Goal: Information Seeking & Learning: Learn about a topic

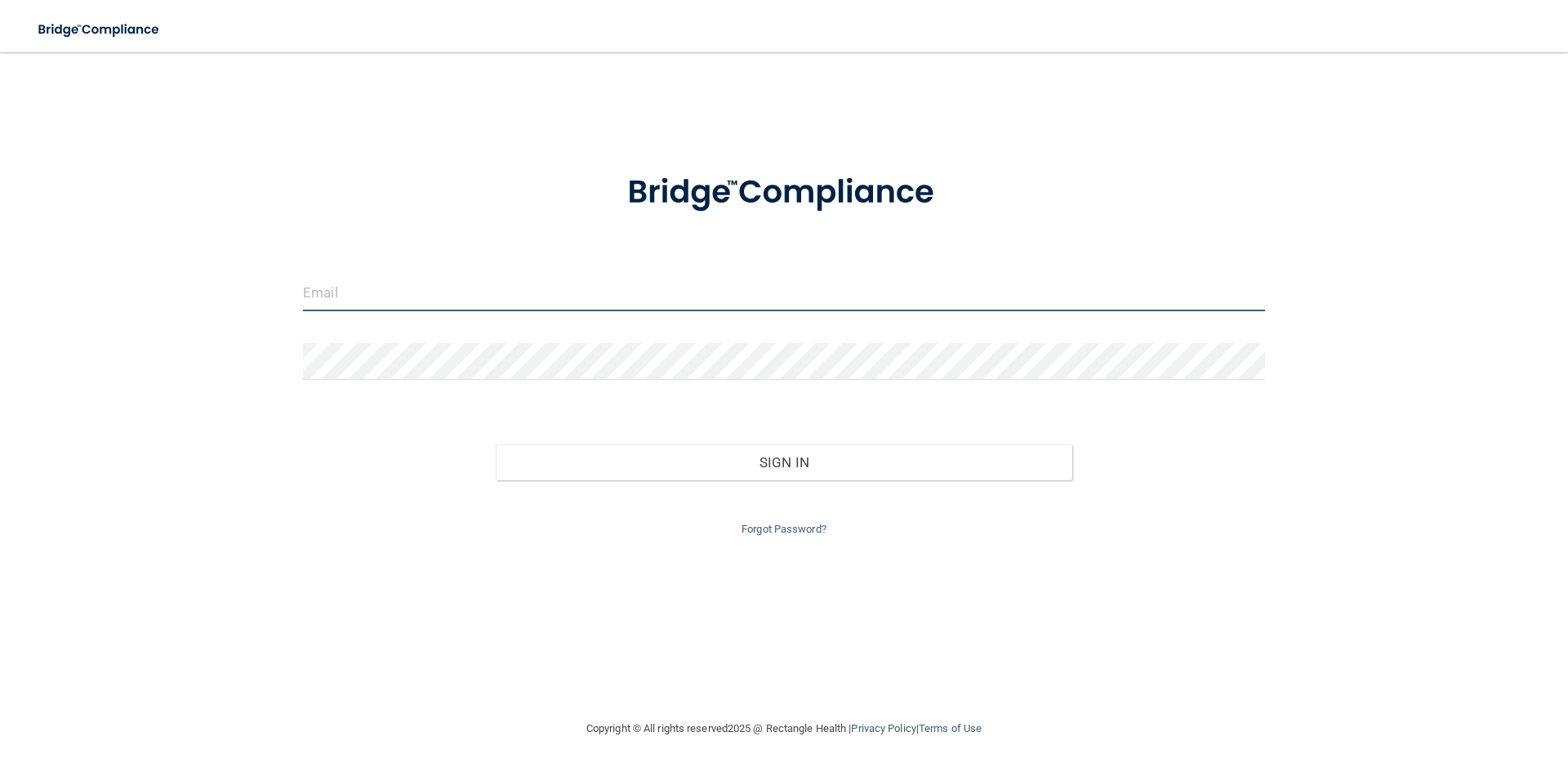
type input "[EMAIL_ADDRESS][DOMAIN_NAME]"
drag, startPoint x: 465, startPoint y: 289, endPoint x: 236, endPoint y: 289, distance: 229.0
click at [236, 289] on div "[EMAIL_ADDRESS][DOMAIN_NAME] Invalid email/password. You don't have permission …" at bounding box center [784, 385] width 1503 height 634
type input "[EMAIL_ADDRESS][DOMAIN_NAME]"
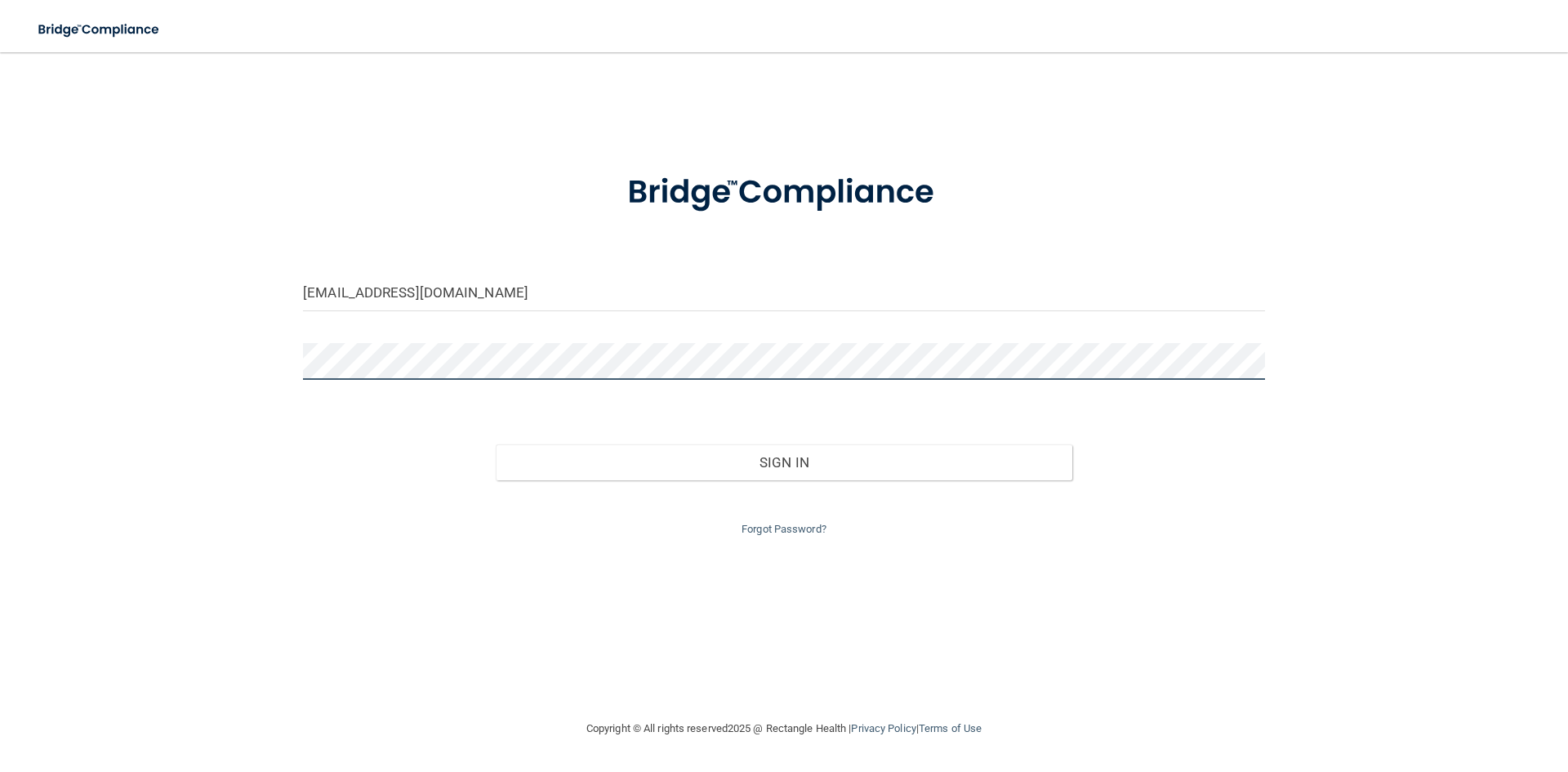
click at [236, 386] on div "brynaemitchell17@gmail.com Invalid email/password. You don't have permission to…" at bounding box center [784, 385] width 1503 height 634
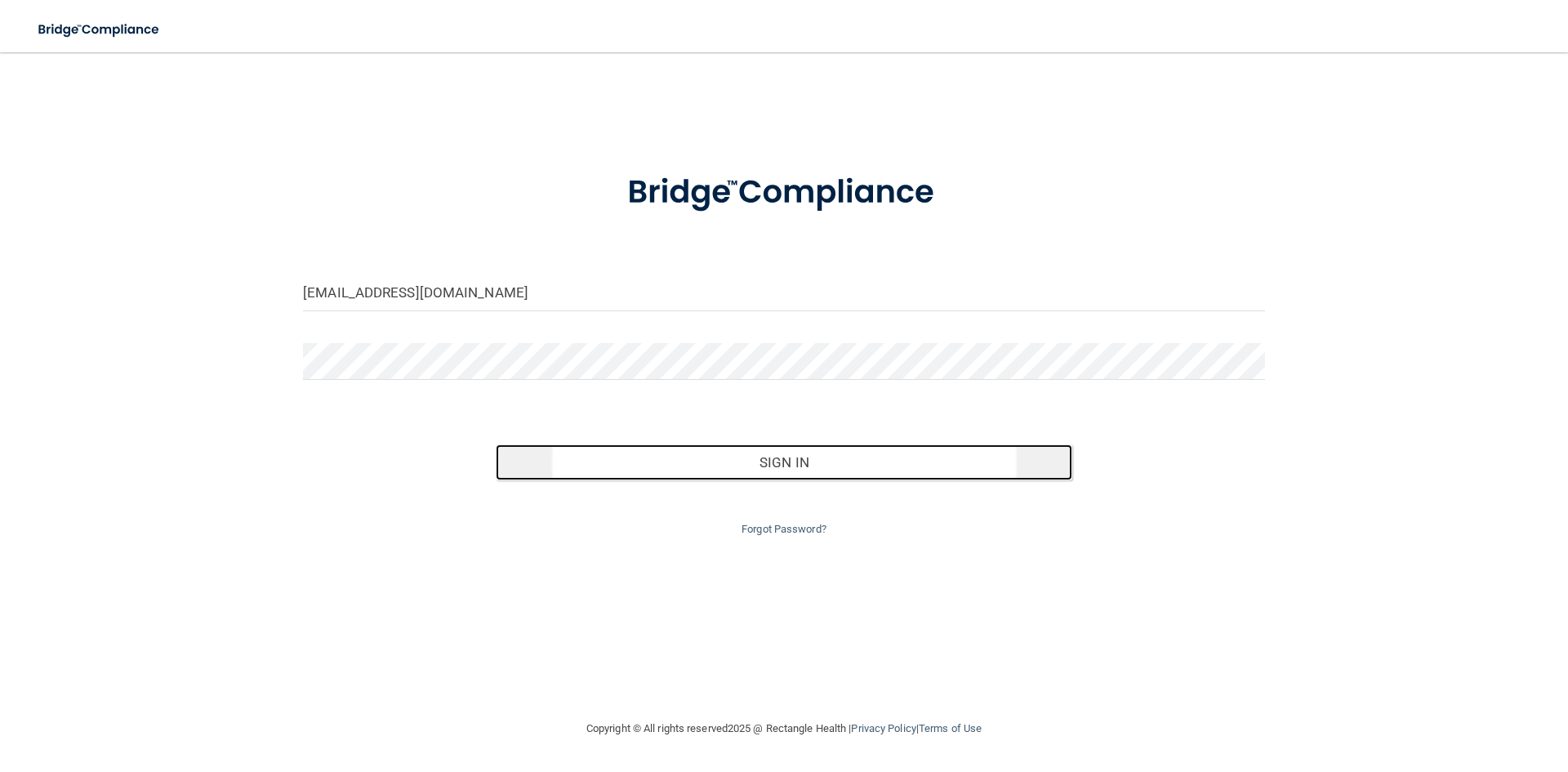
click at [813, 459] on button "Sign In" at bounding box center [784, 462] width 578 height 36
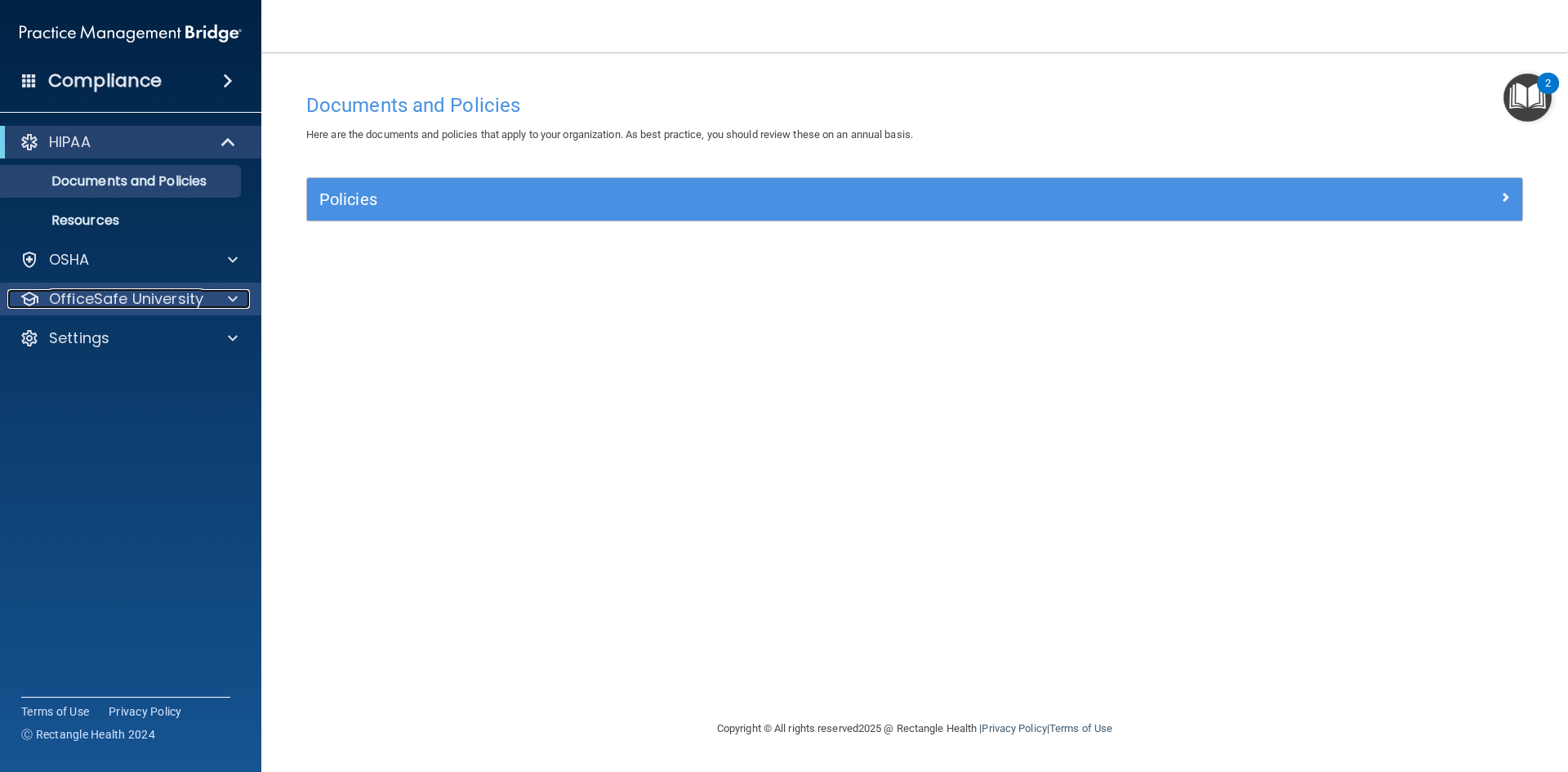
click at [149, 301] on p "OfficeSafe University" at bounding box center [126, 299] width 155 height 20
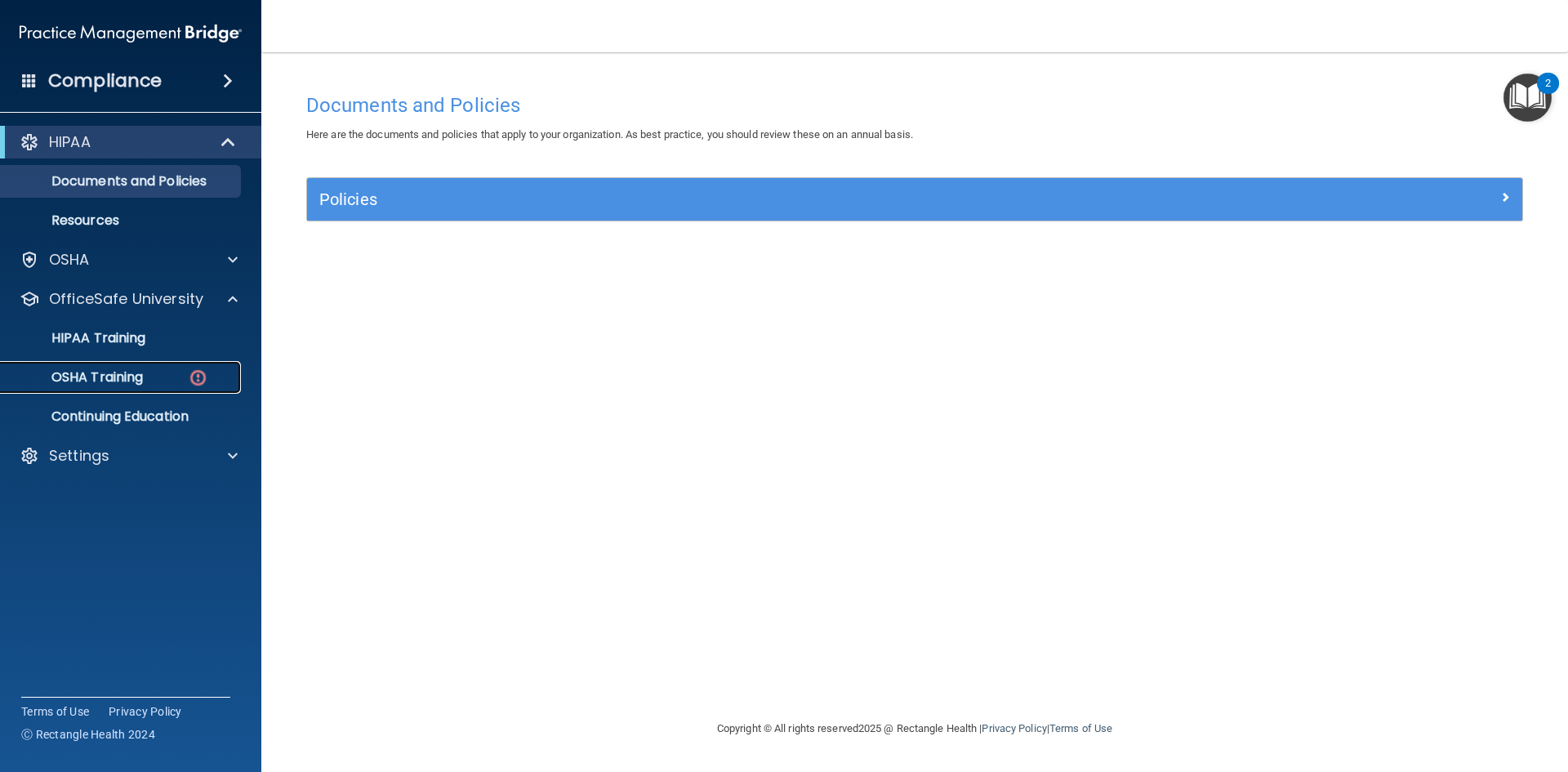
click at [112, 378] on p "OSHA Training" at bounding box center [76, 377] width 132 height 16
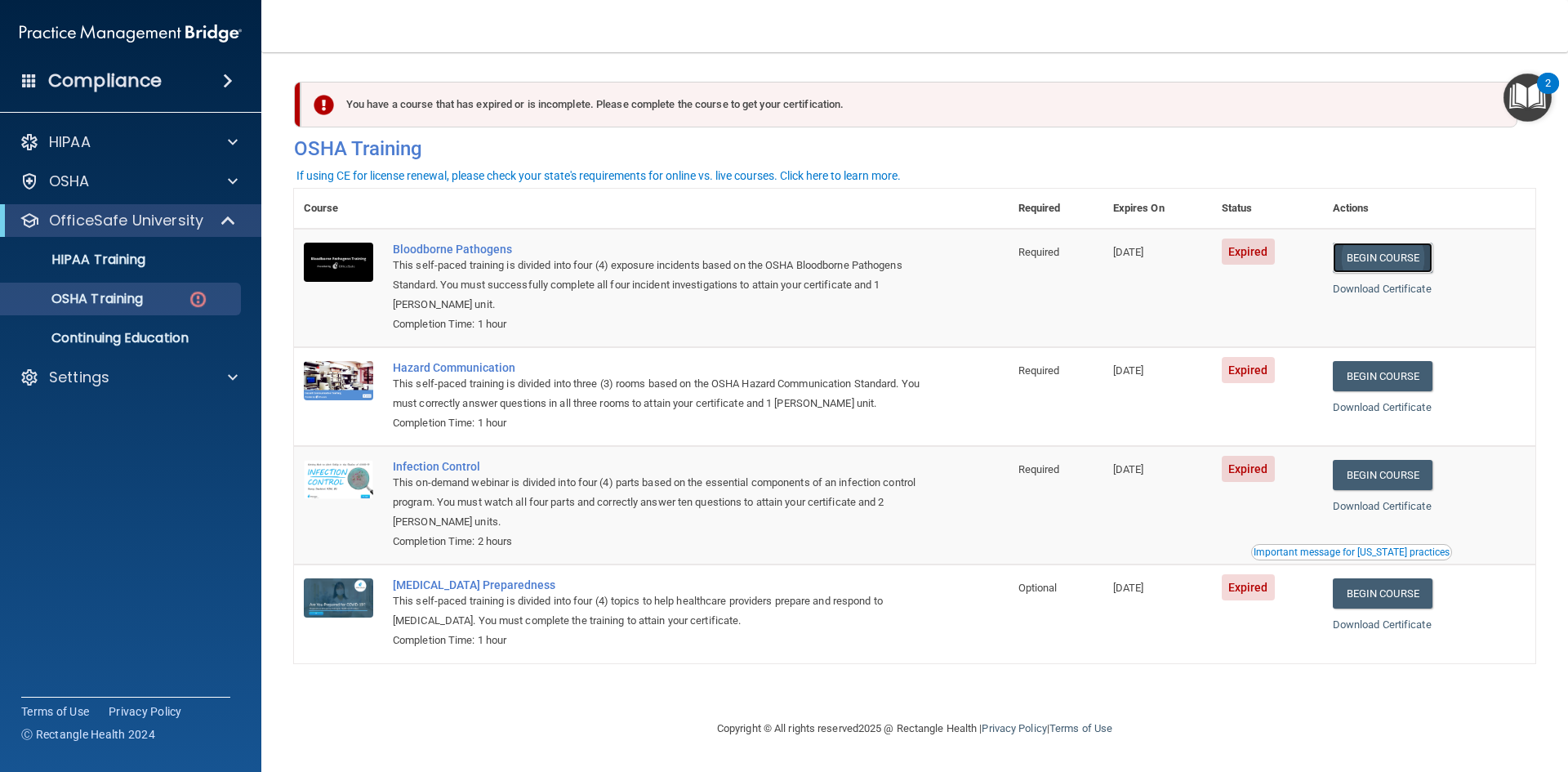
click at [1363, 260] on link "Begin Course" at bounding box center [1383, 258] width 100 height 31
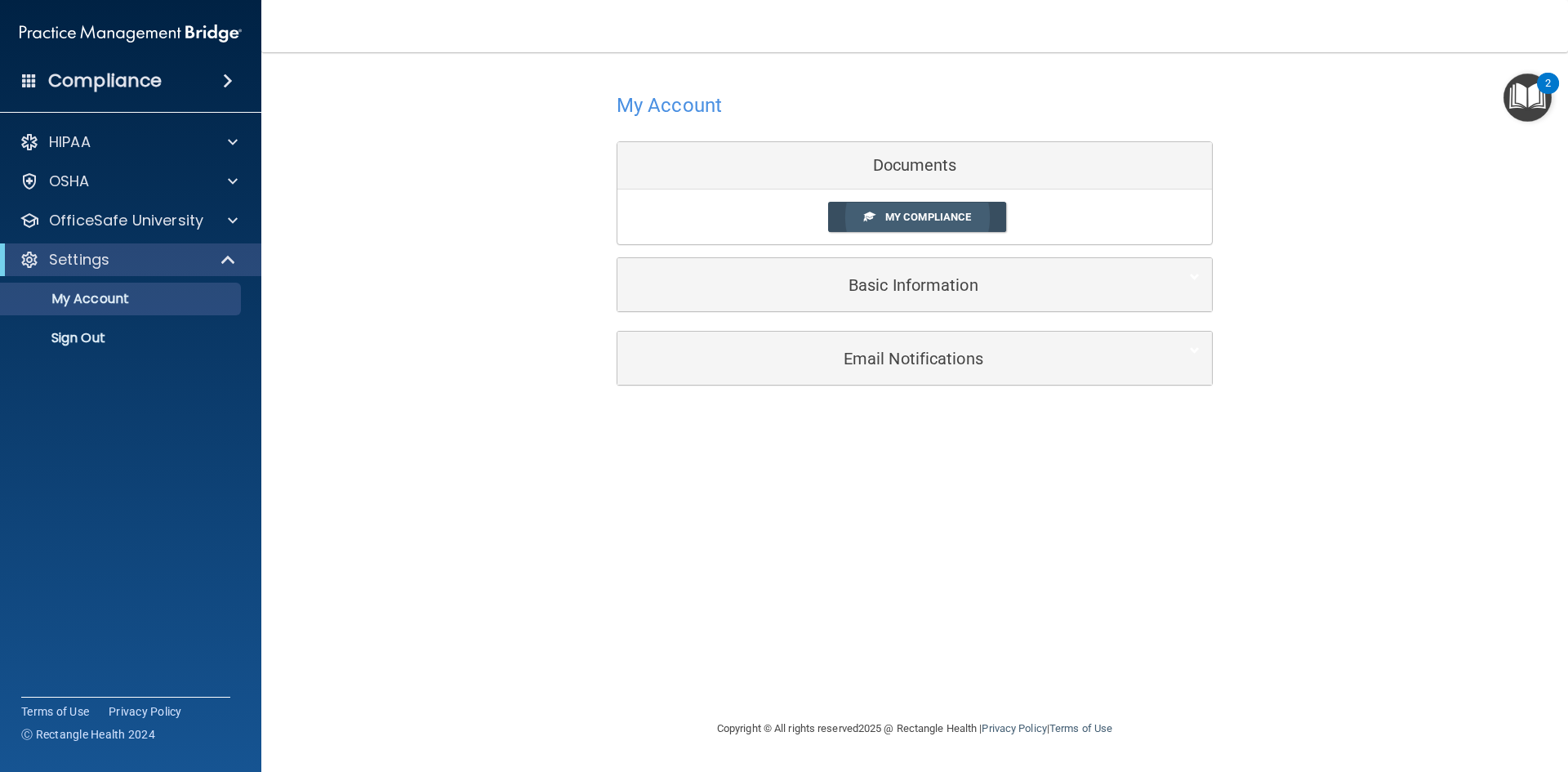
click at [901, 217] on span "My Compliance" at bounding box center [927, 217] width 85 height 13
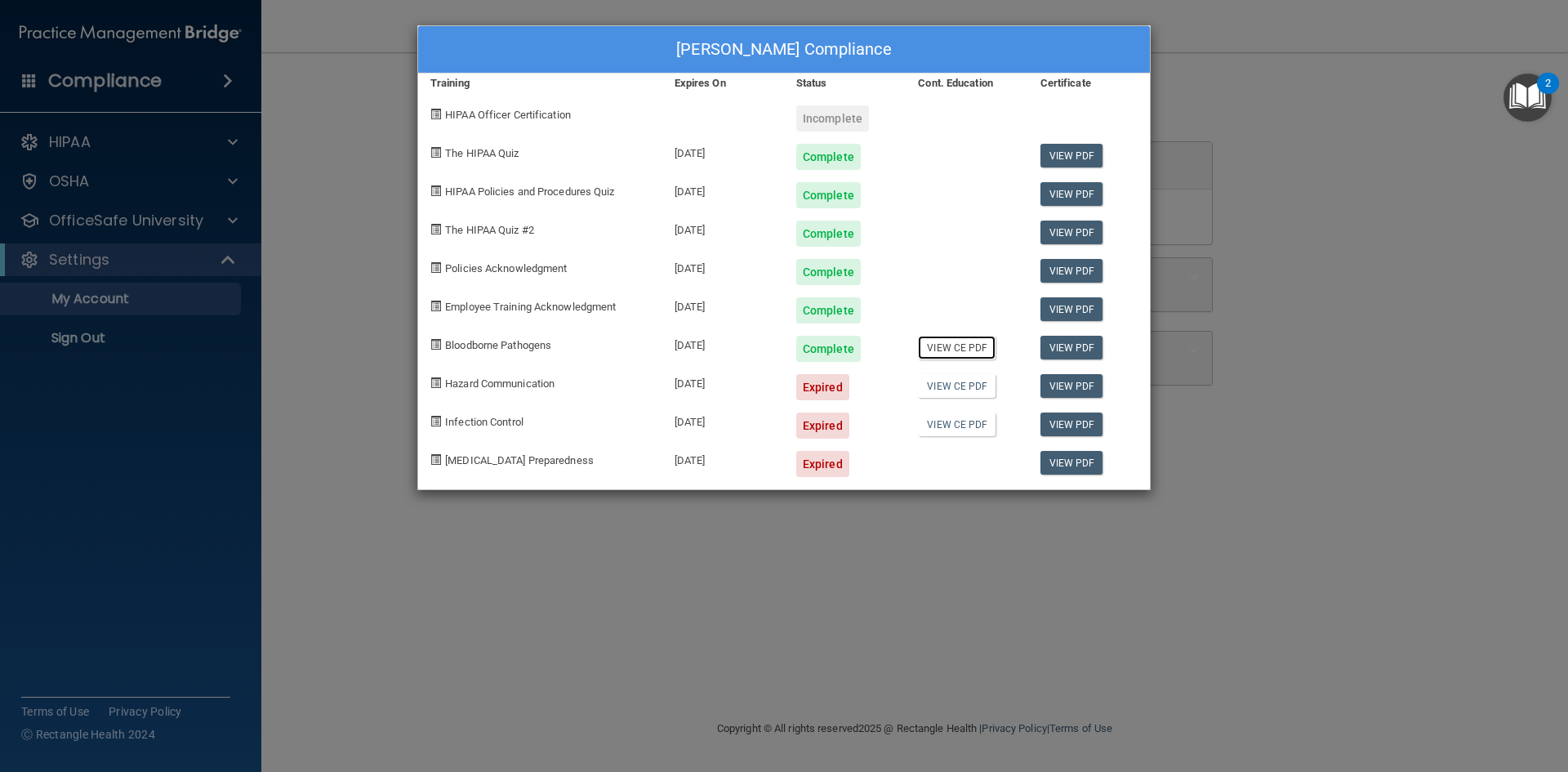
click at [951, 349] on link "View CE PDF" at bounding box center [957, 347] width 77 height 23
click at [945, 385] on link "View CE PDF" at bounding box center [957, 386] width 77 height 23
click at [1317, 120] on div "[PERSON_NAME] Compliance Training Expires On Status Cont. Education Certificate…" at bounding box center [784, 386] width 1568 height 772
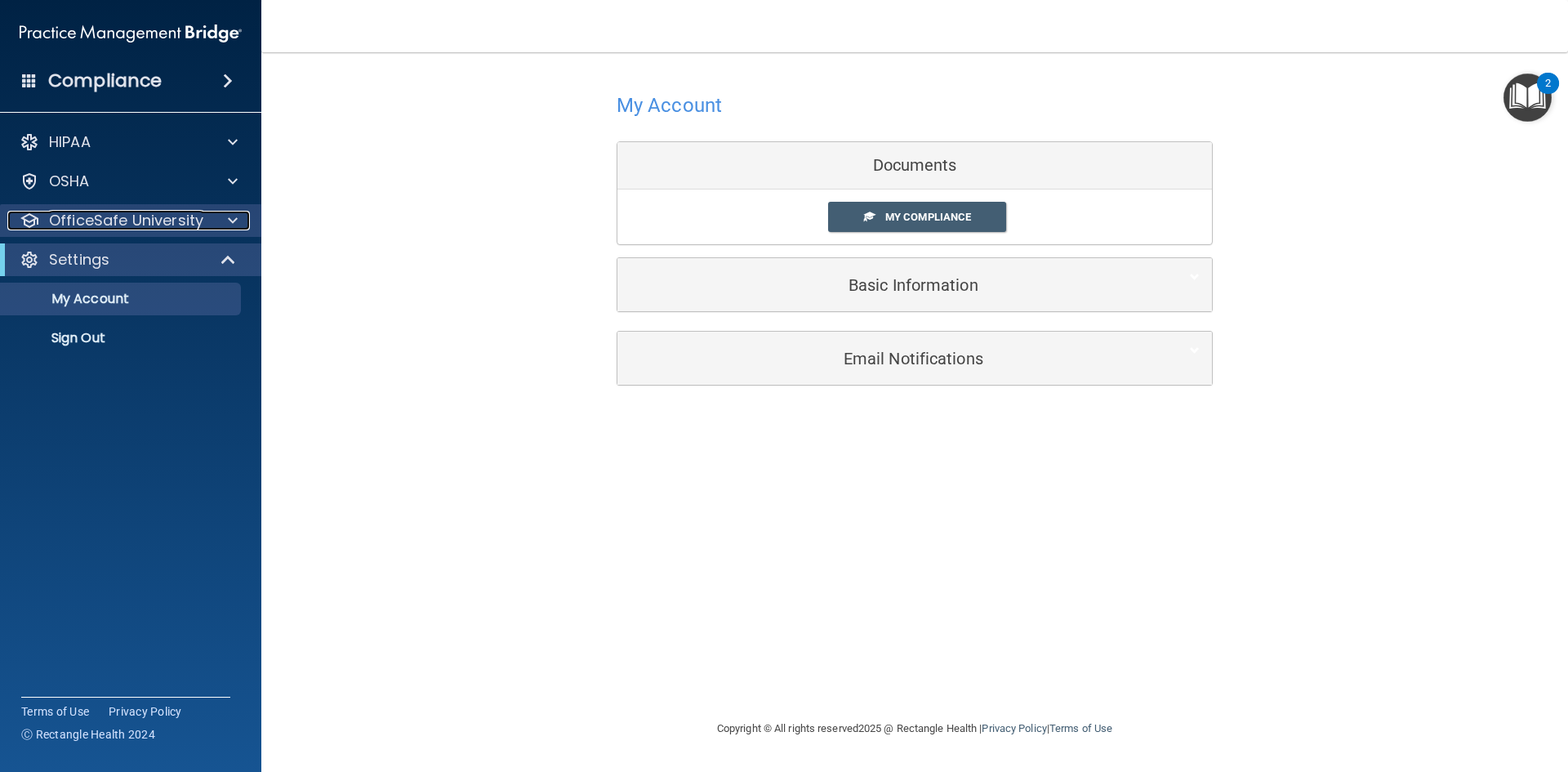
click at [135, 226] on p "OfficeSafe University" at bounding box center [126, 220] width 155 height 20
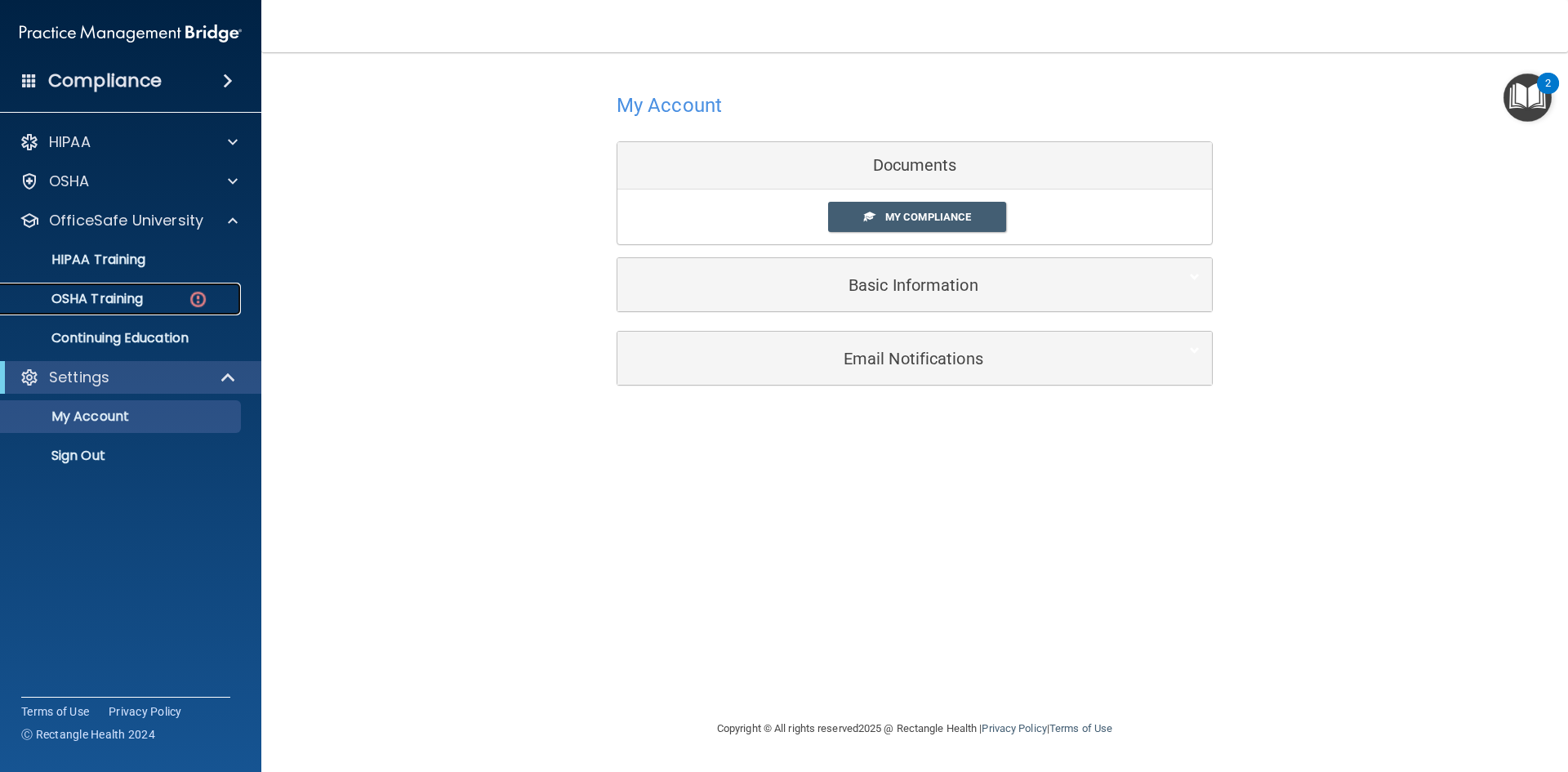
click at [118, 296] on p "OSHA Training" at bounding box center [76, 299] width 132 height 16
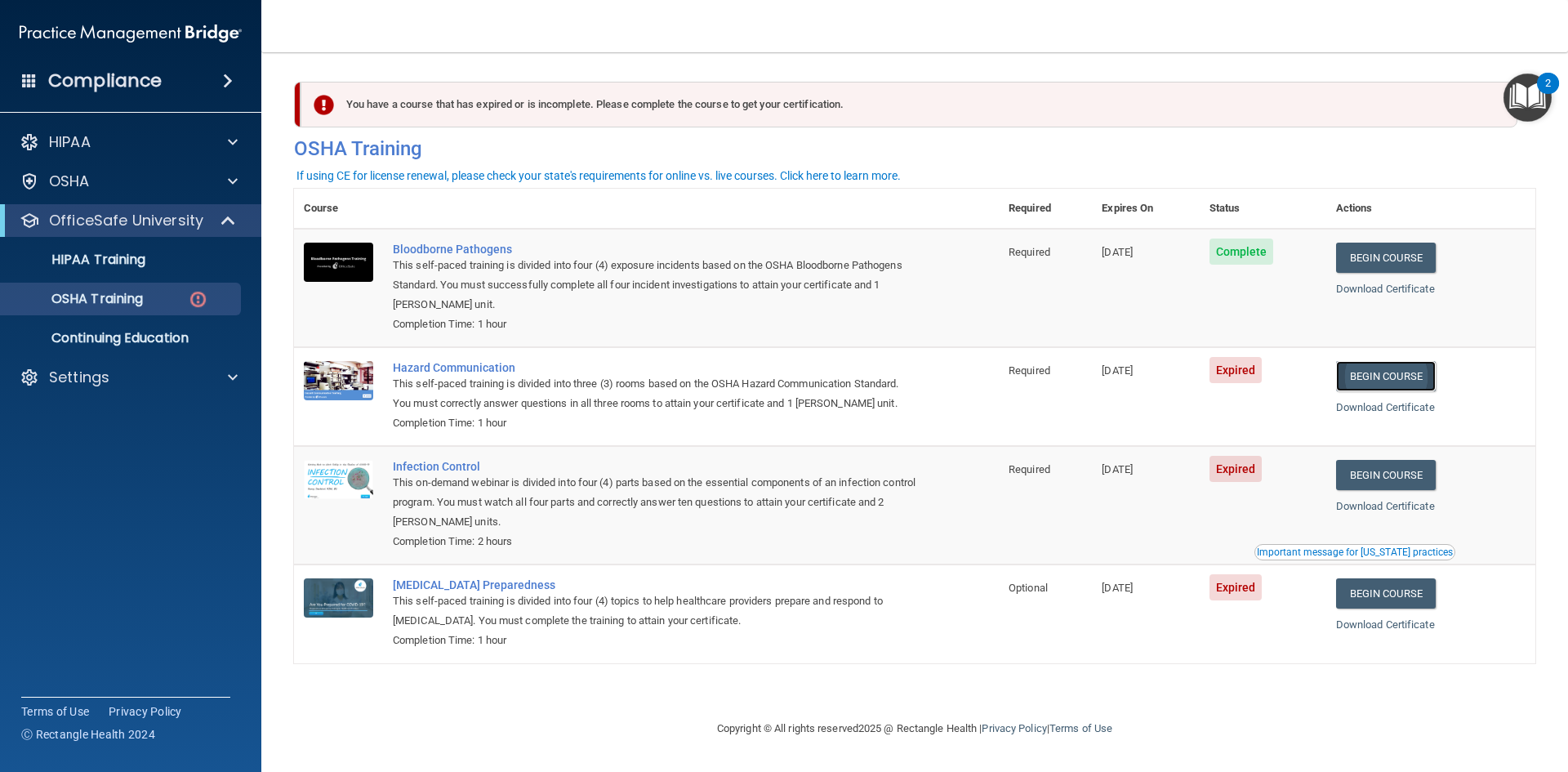
click at [1372, 372] on link "Begin Course" at bounding box center [1386, 376] width 100 height 31
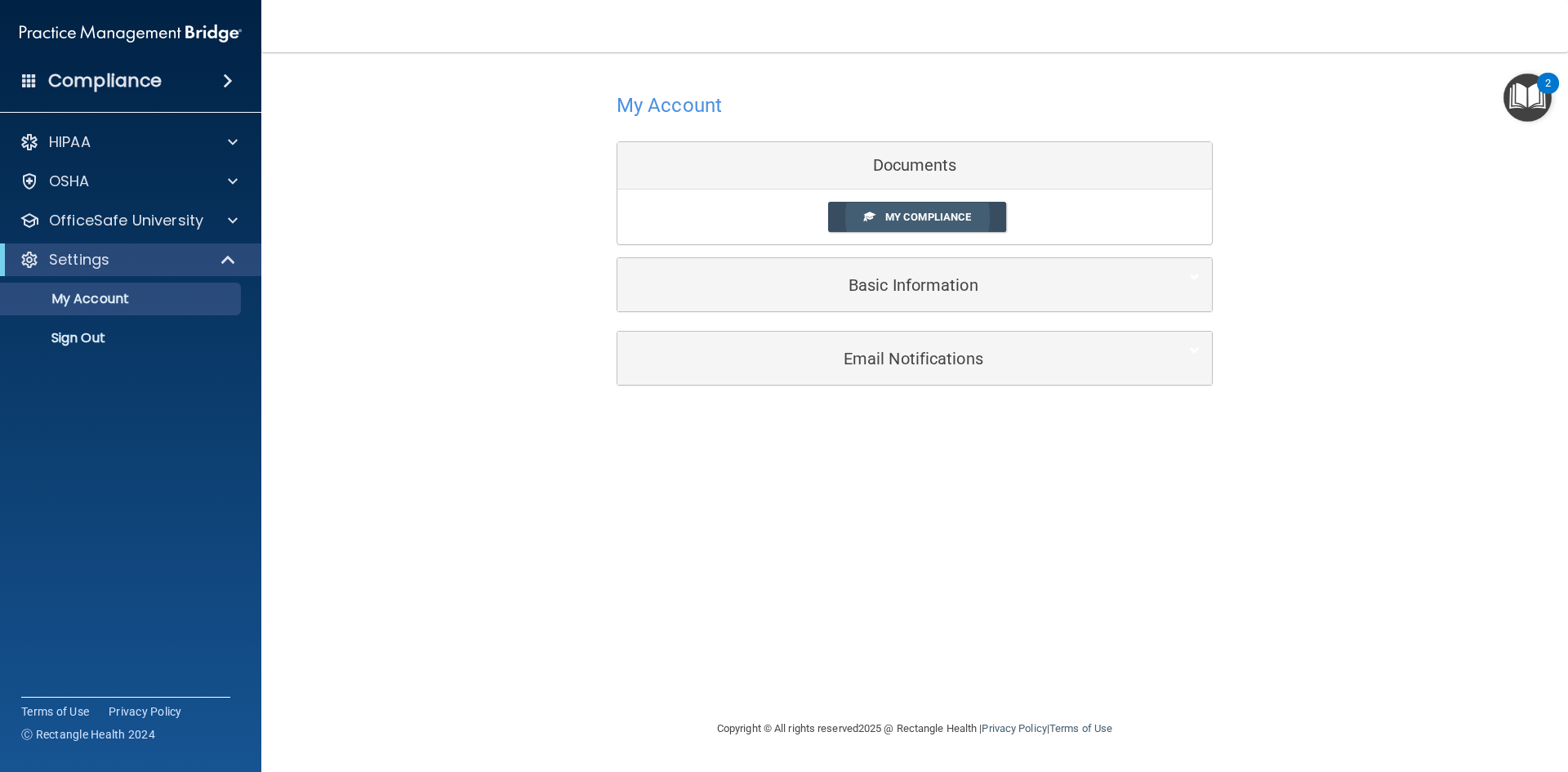
click at [916, 223] on span "My Compliance" at bounding box center [927, 217] width 85 height 13
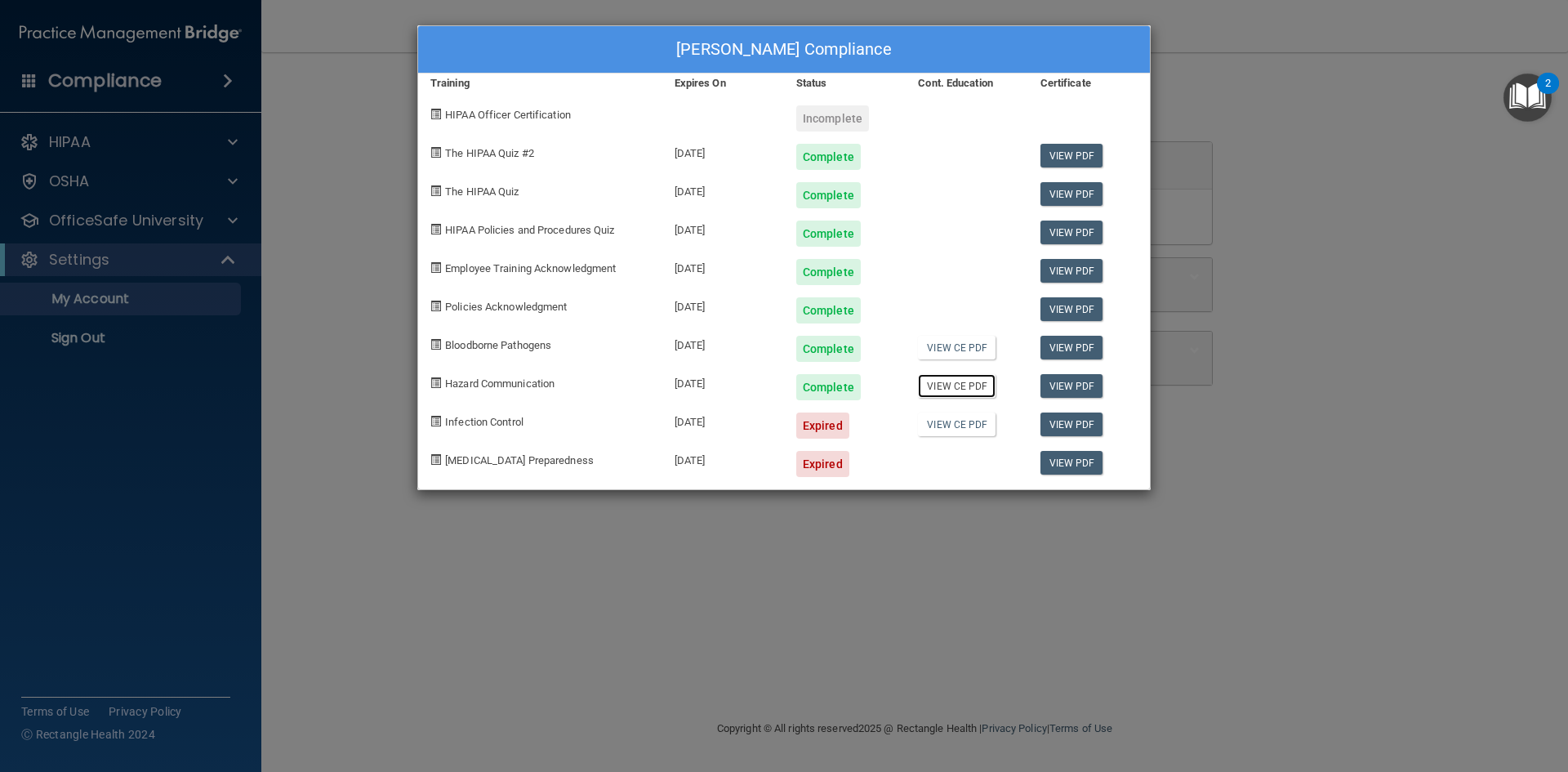
click at [942, 387] on link "View CE PDF" at bounding box center [957, 386] width 77 height 23
click at [945, 427] on link "View CE PDF" at bounding box center [957, 425] width 77 height 23
click at [938, 426] on link "View CE PDF" at bounding box center [957, 425] width 77 height 23
click at [1353, 175] on div "Brynae Lash's Compliance Training Expires On Status Cont. Education Certificate…" at bounding box center [784, 386] width 1568 height 772
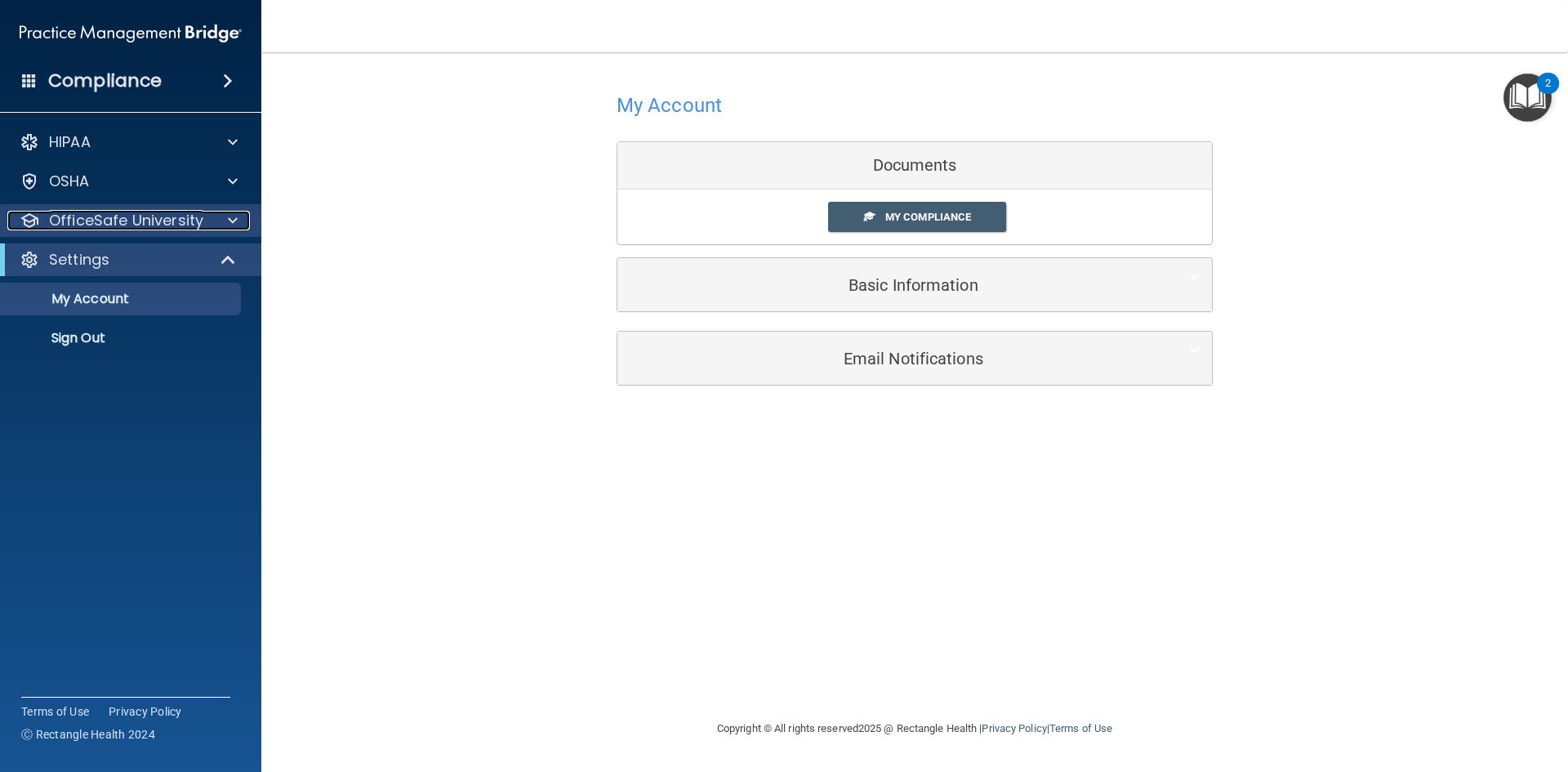
click at [128, 211] on p "OfficeSafe University" at bounding box center [126, 220] width 155 height 20
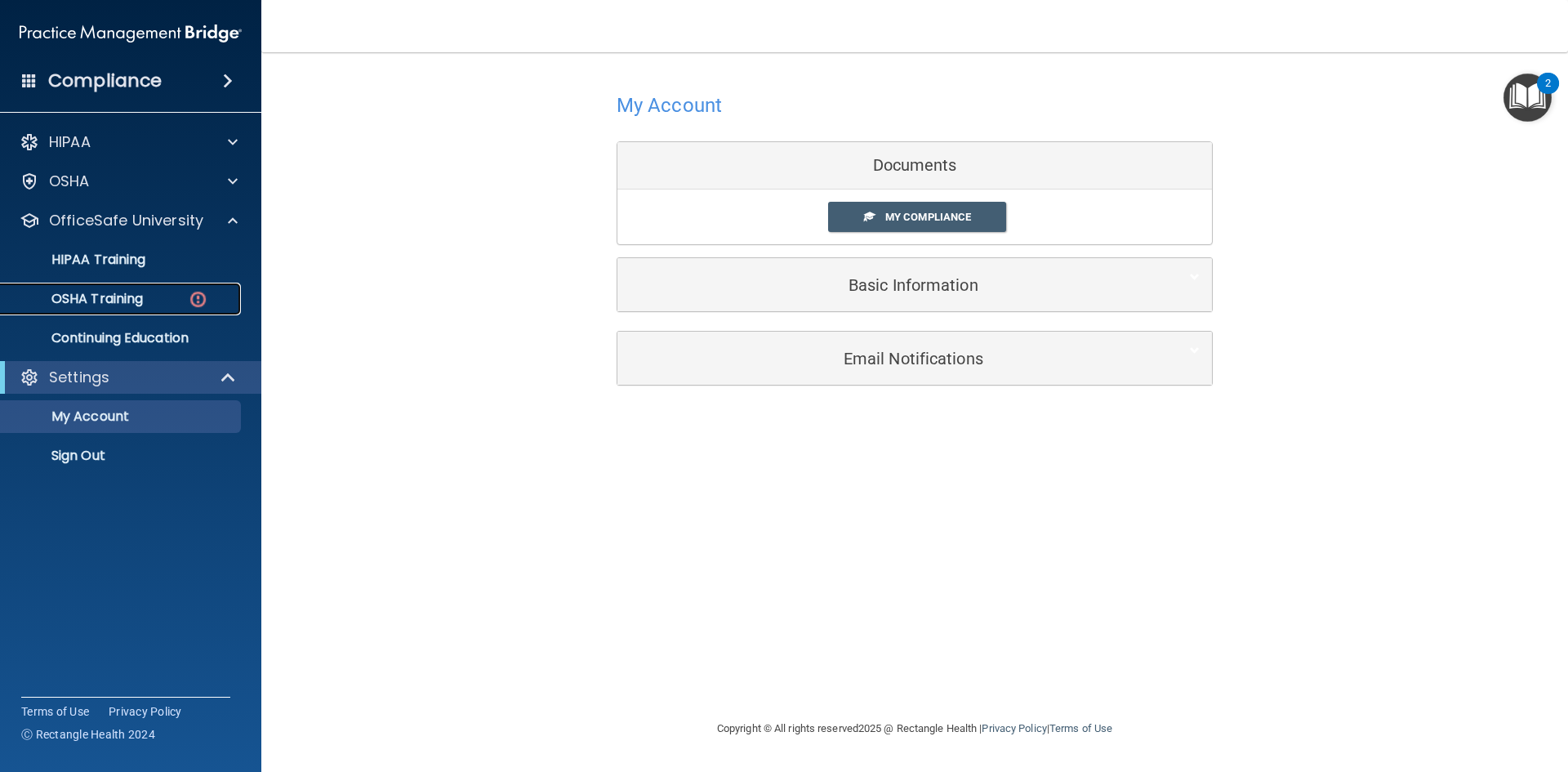
click at [112, 297] on p "OSHA Training" at bounding box center [76, 299] width 132 height 16
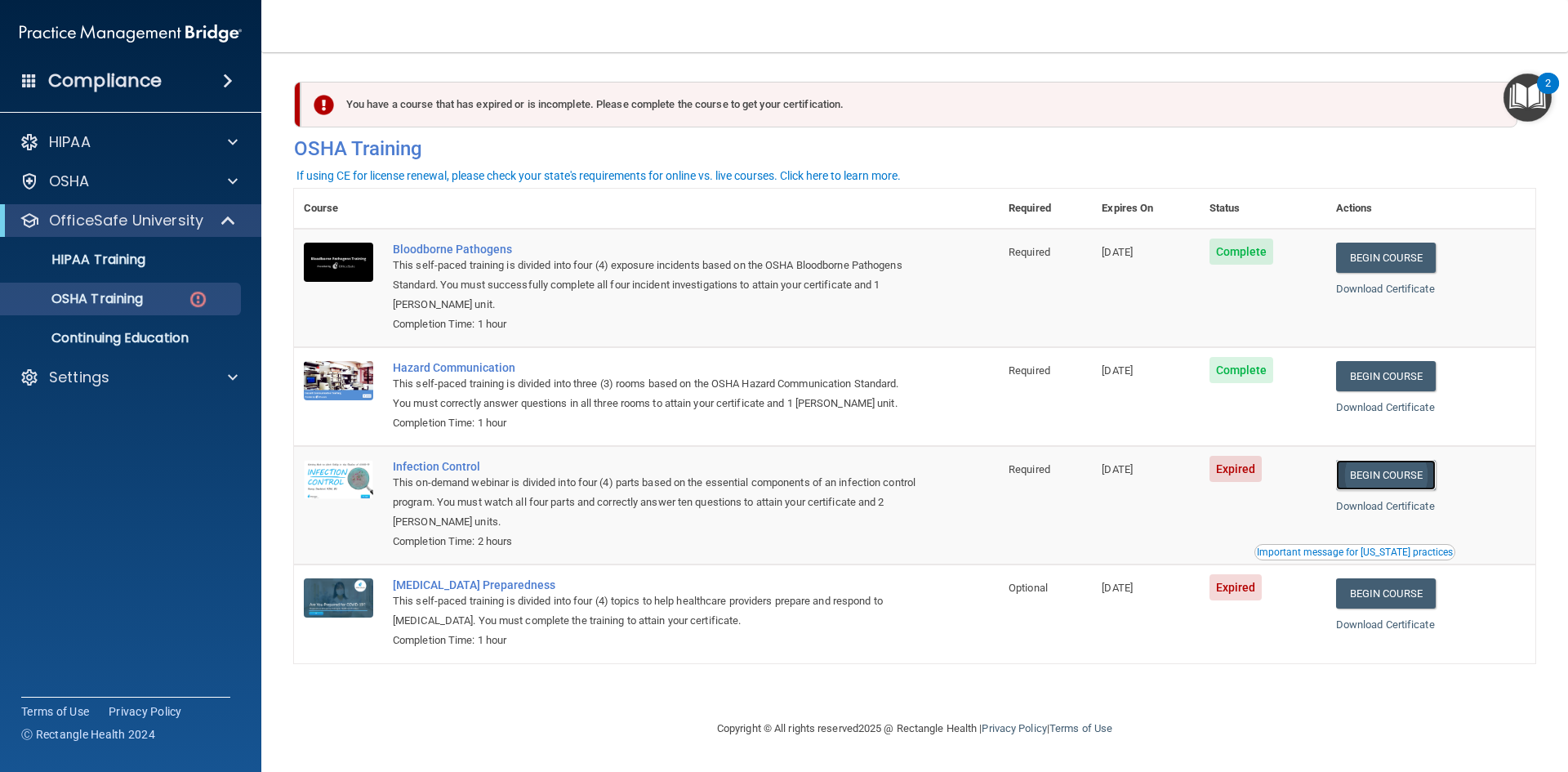
click at [1391, 475] on link "Begin Course" at bounding box center [1386, 475] width 100 height 31
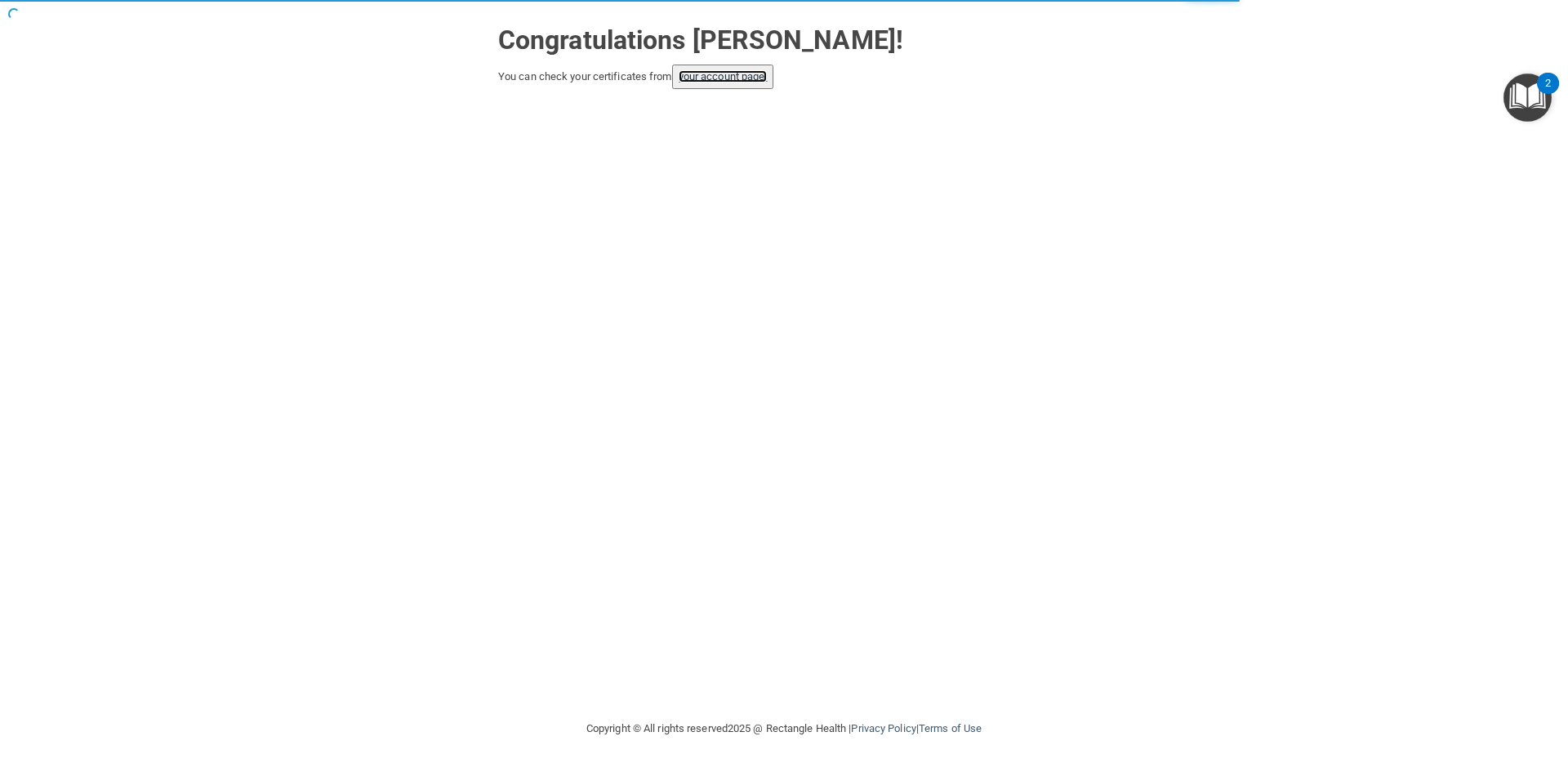
click at [706, 80] on link "your account page!" at bounding box center [723, 76] width 89 height 13
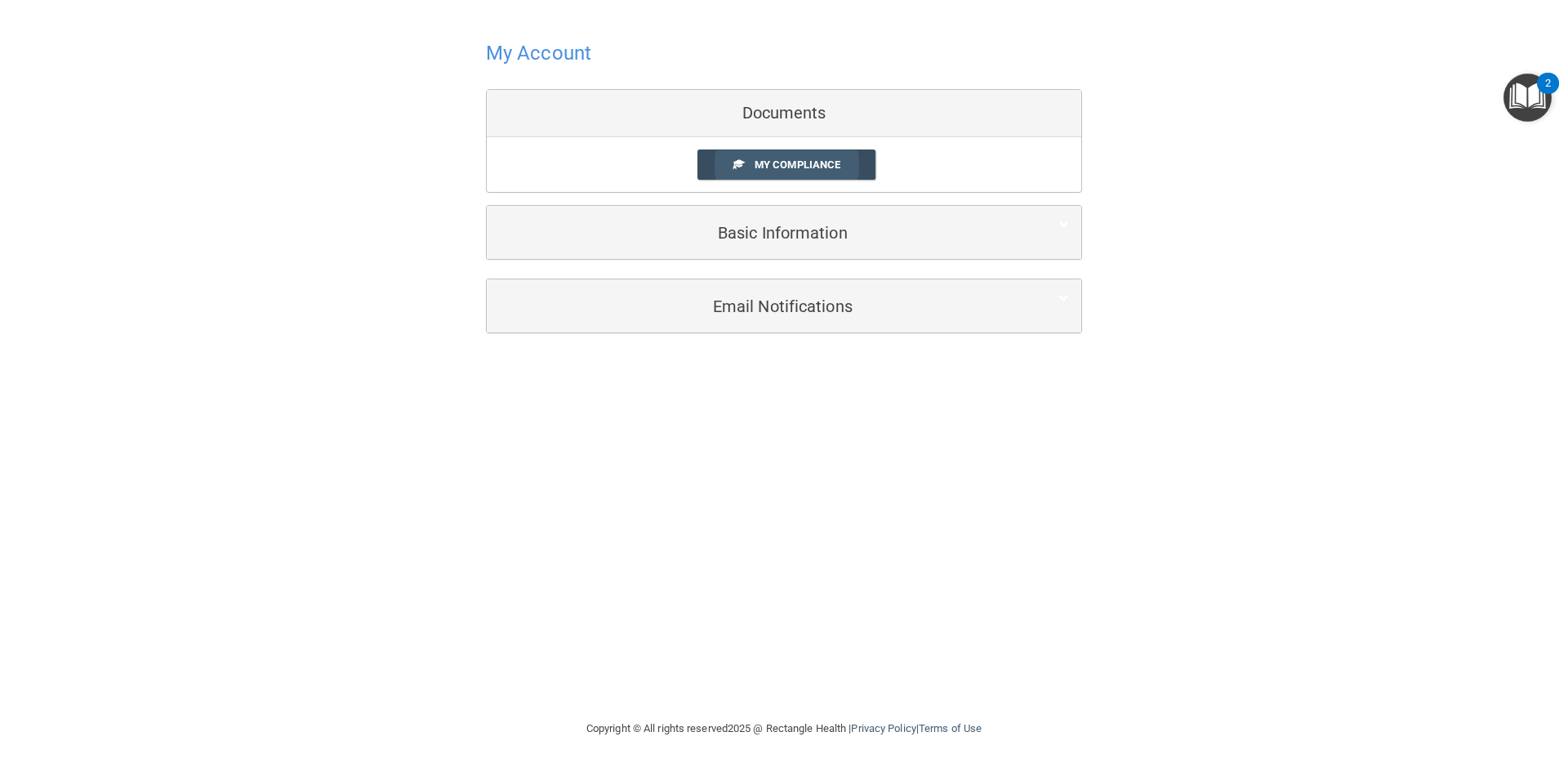
click at [755, 162] on span "My Compliance" at bounding box center [797, 165] width 85 height 13
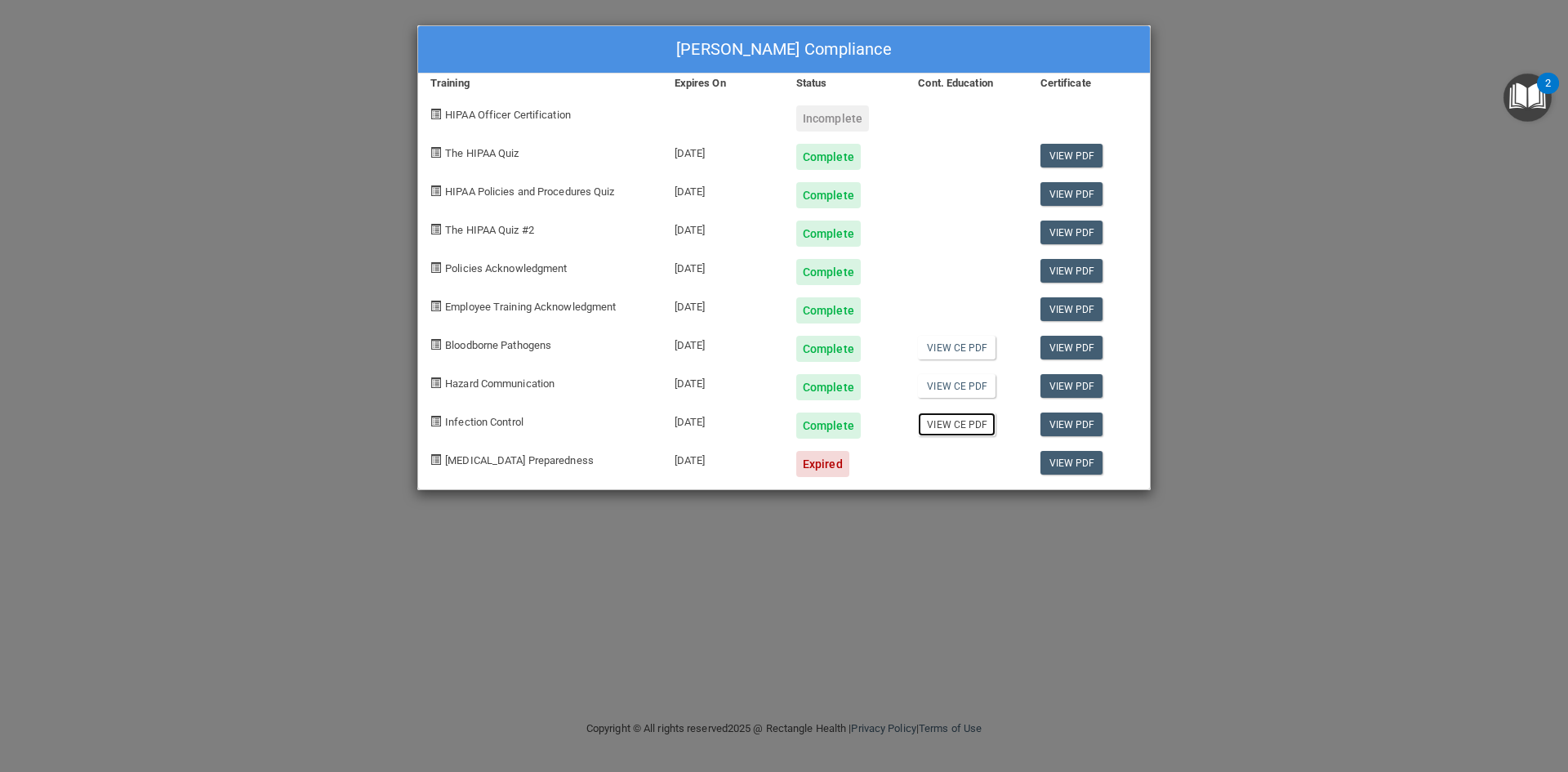
click at [941, 424] on link "View CE PDF" at bounding box center [957, 425] width 77 height 23
